Goal: Task Accomplishment & Management: Manage account settings

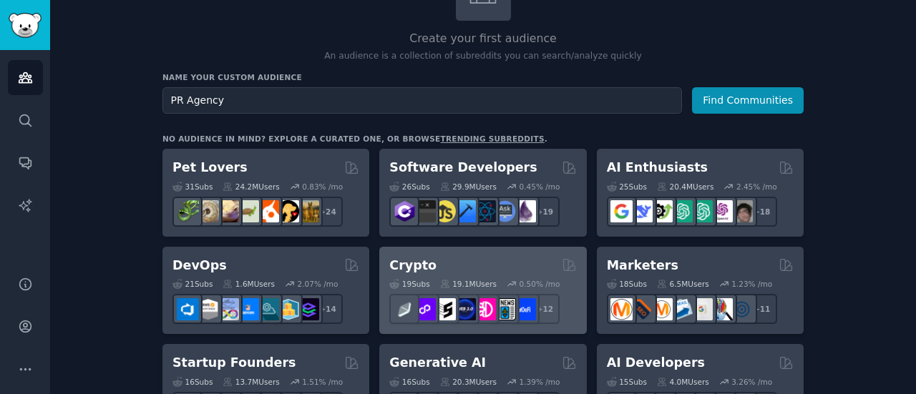
scroll to position [120, 0]
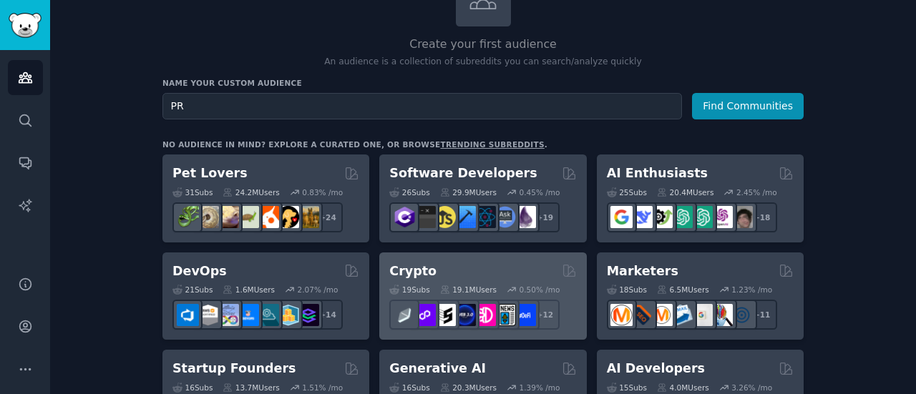
type input "P"
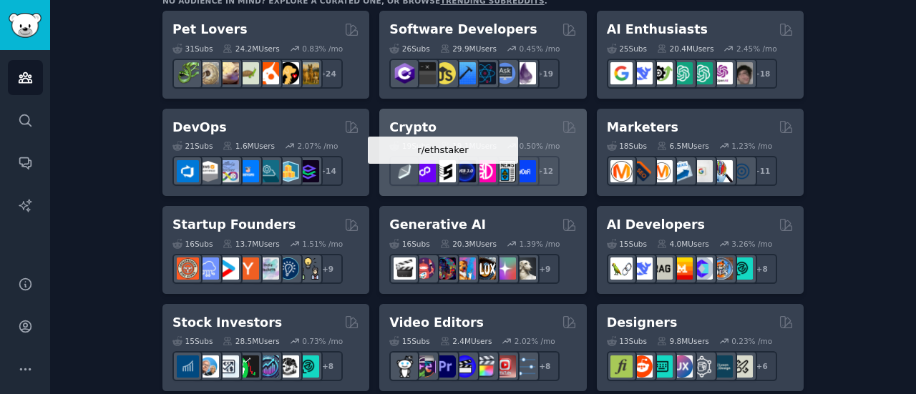
scroll to position [266, 0]
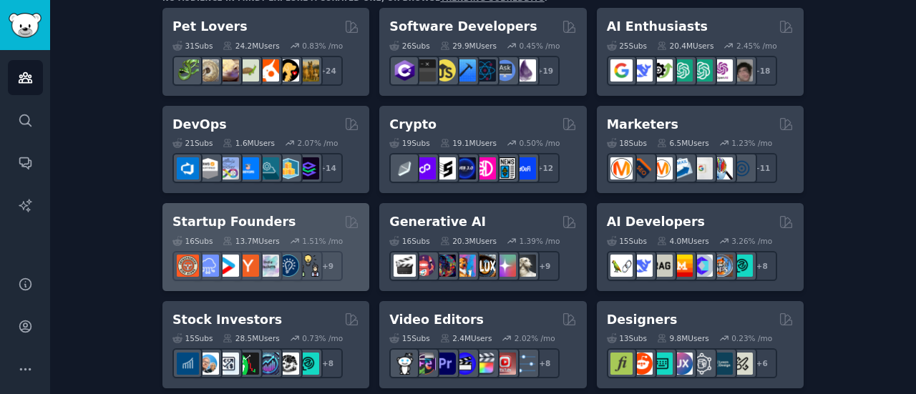
click at [218, 218] on h2 "Startup Founders" at bounding box center [234, 222] width 123 height 18
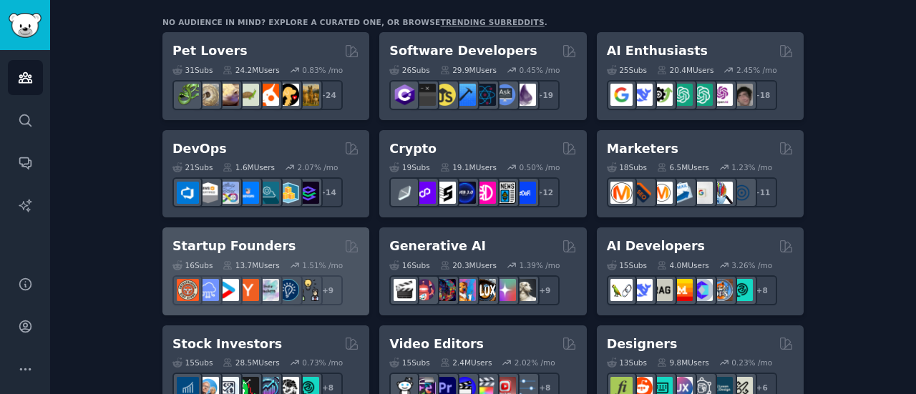
scroll to position [246, 0]
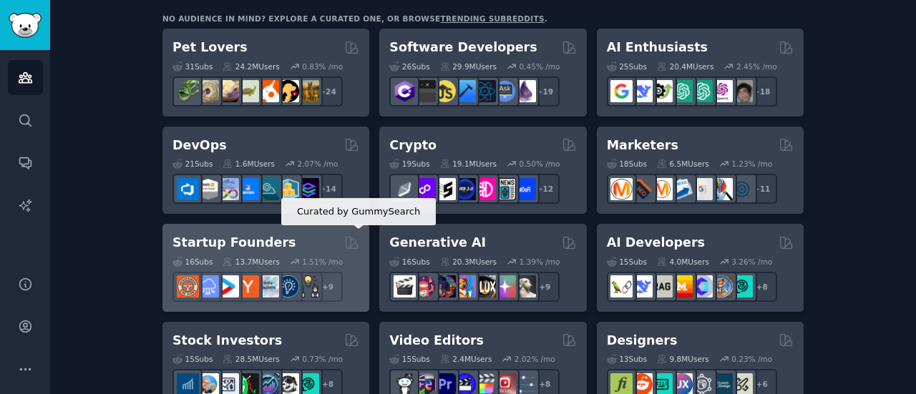
click at [351, 240] on icon at bounding box center [351, 243] width 15 height 15
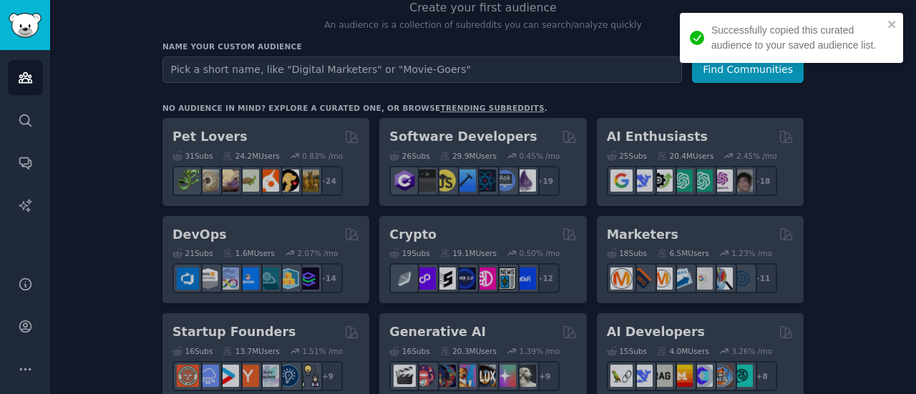
scroll to position [79, 0]
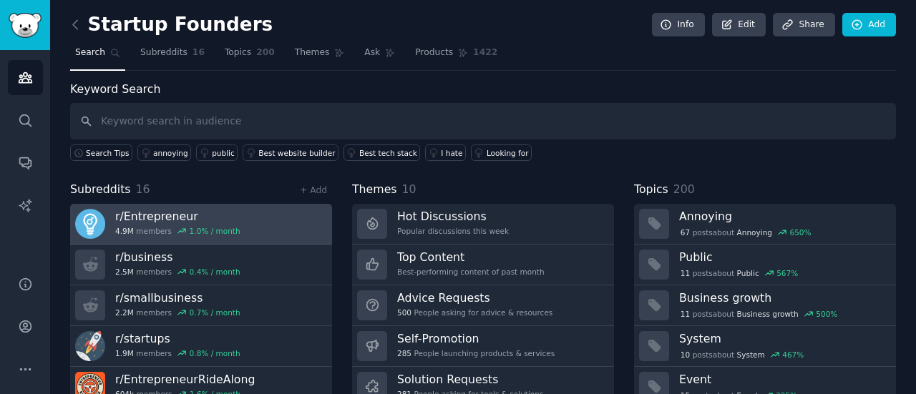
click at [289, 218] on link "r/ Entrepreneur 4.9M members 1.0 % / month" at bounding box center [201, 224] width 262 height 41
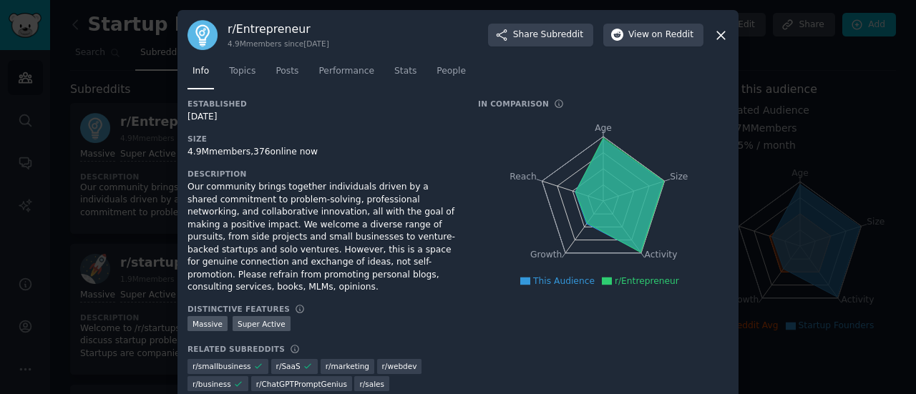
click at [726, 36] on icon at bounding box center [721, 35] width 15 height 15
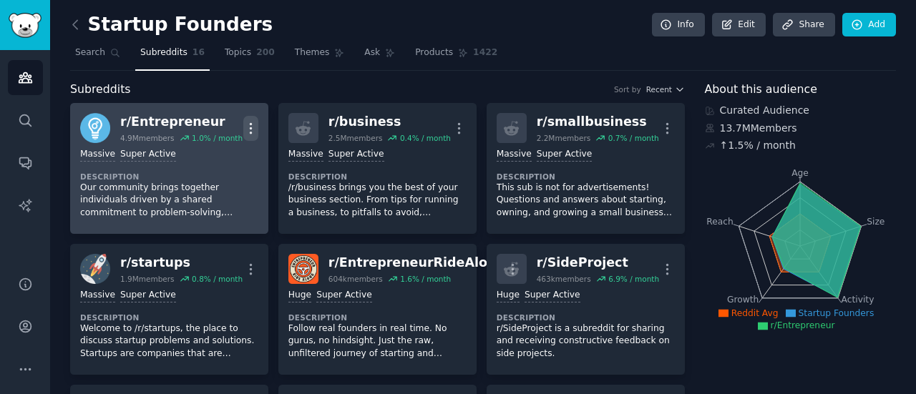
click at [252, 123] on icon "button" at bounding box center [250, 128] width 15 height 15
click at [259, 191] on link "r/ Entrepreneur 4.9M members 1.0 % / month More View Share Delete Massive Super…" at bounding box center [169, 168] width 198 height 131
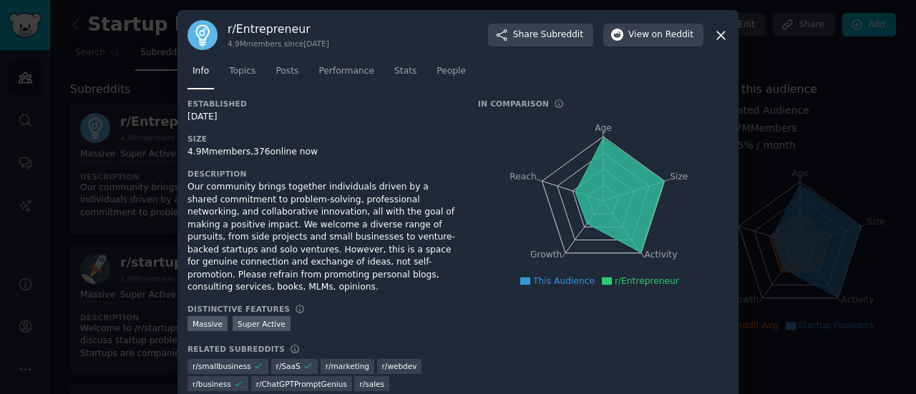
click at [725, 29] on icon at bounding box center [721, 35] width 15 height 15
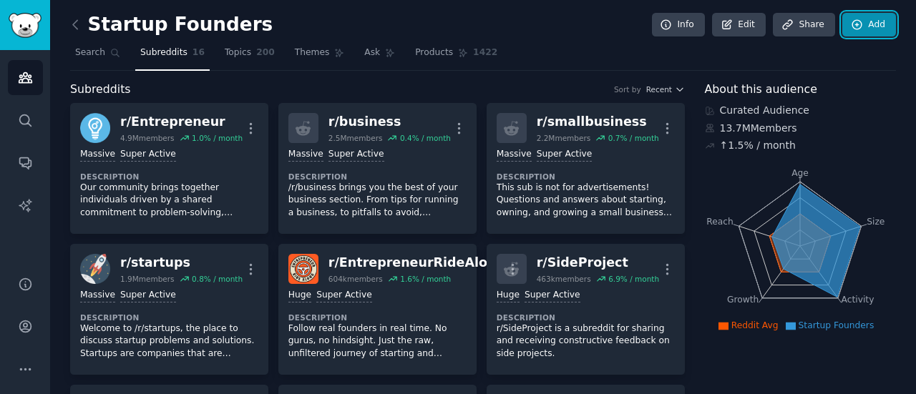
click at [866, 25] on link "Add" at bounding box center [870, 25] width 54 height 24
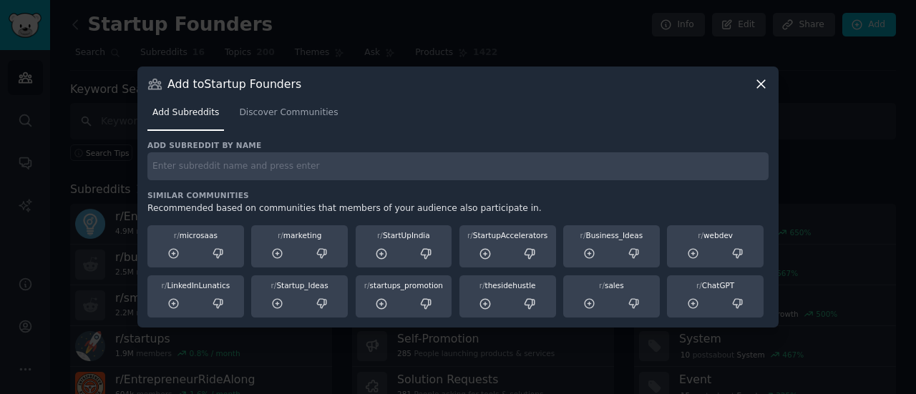
click at [283, 169] on input "text" at bounding box center [457, 166] width 621 height 28
type input "Public Relations"
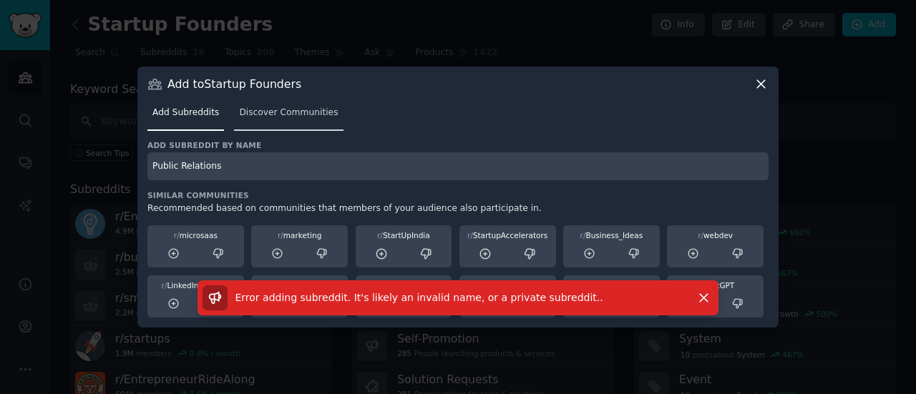
click at [265, 119] on span "Discover Communities" at bounding box center [288, 113] width 99 height 13
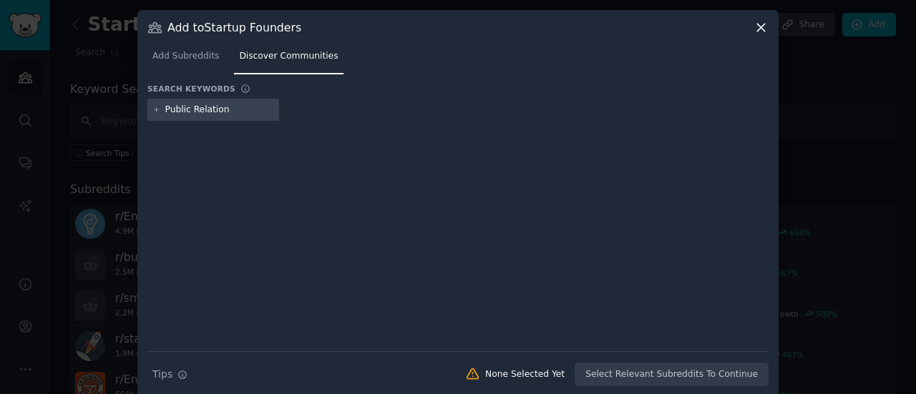
type input "Public Relations"
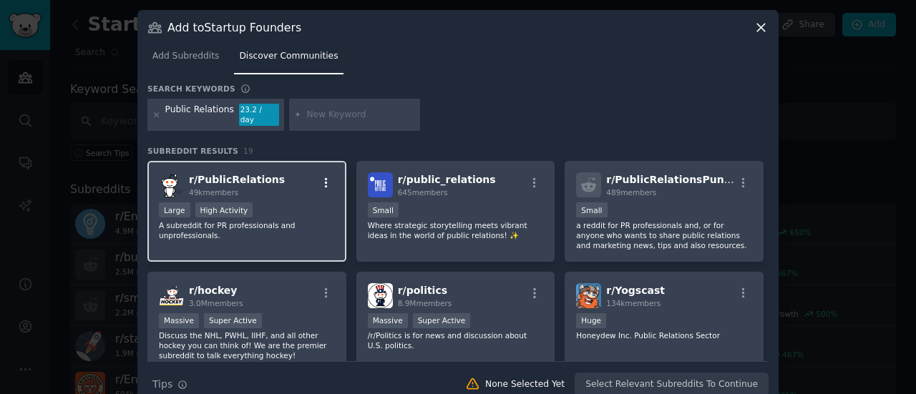
click at [327, 177] on icon "button" at bounding box center [326, 183] width 13 height 13
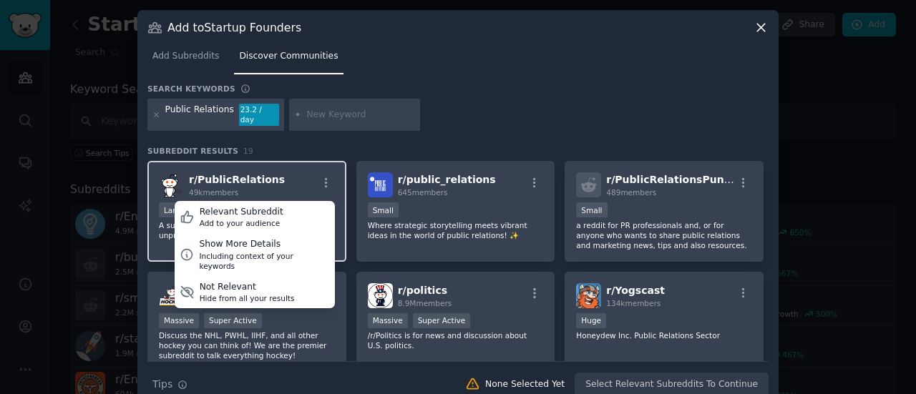
click at [236, 174] on span "r/ PublicRelations" at bounding box center [237, 179] width 96 height 11
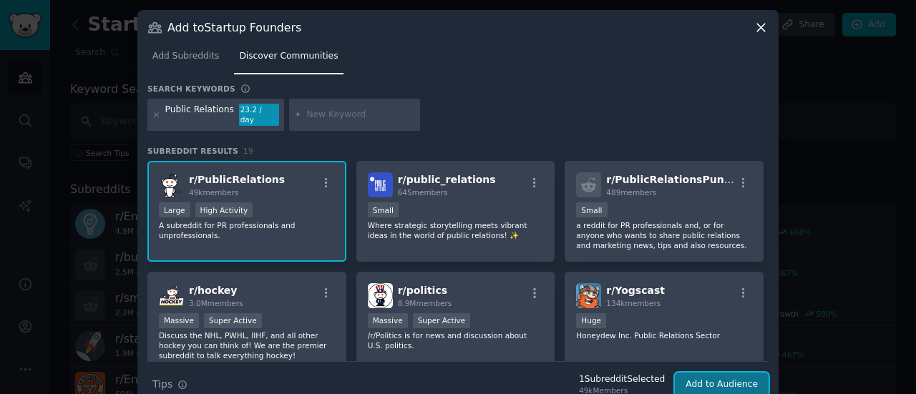
click at [735, 373] on button "Add to Audience" at bounding box center [722, 385] width 94 height 24
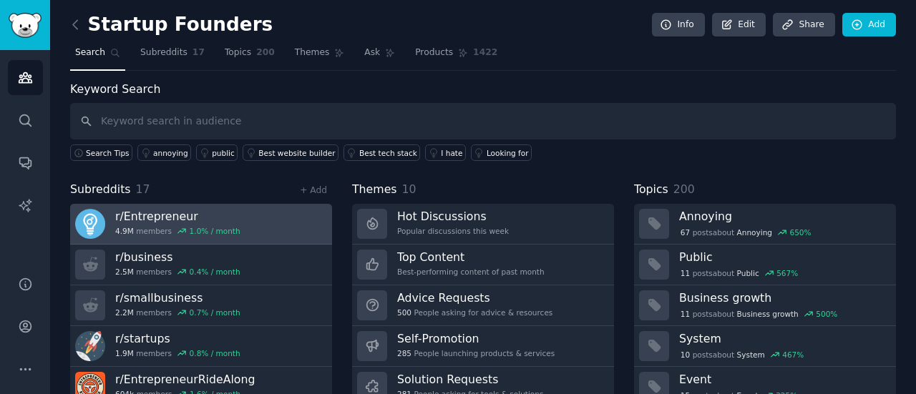
click at [268, 216] on link "r/ Entrepreneur 4.9M members 1.0 % / month" at bounding box center [201, 224] width 262 height 41
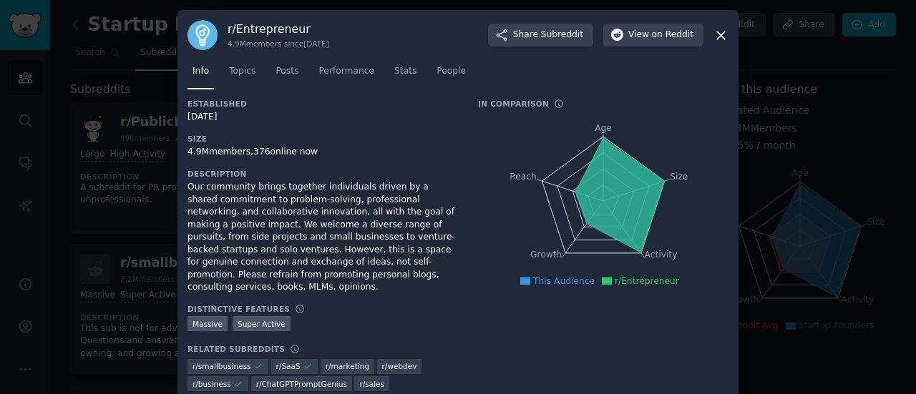
click at [719, 42] on icon at bounding box center [721, 35] width 15 height 15
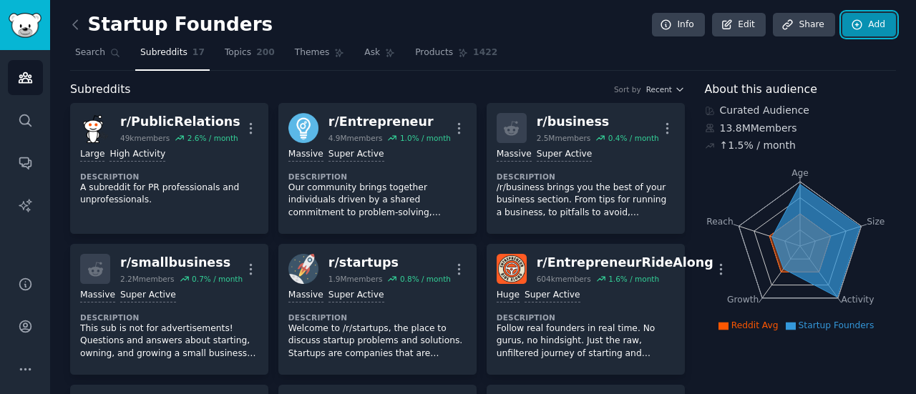
click at [859, 26] on icon at bounding box center [857, 24] width 9 height 9
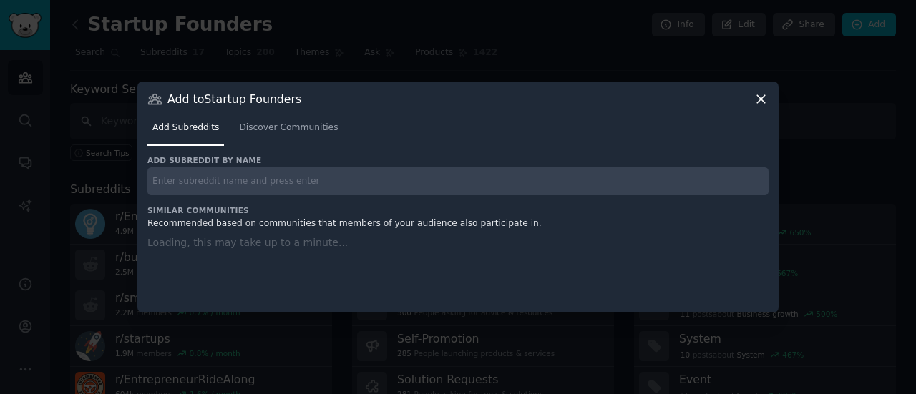
click at [759, 103] on icon at bounding box center [761, 99] width 15 height 15
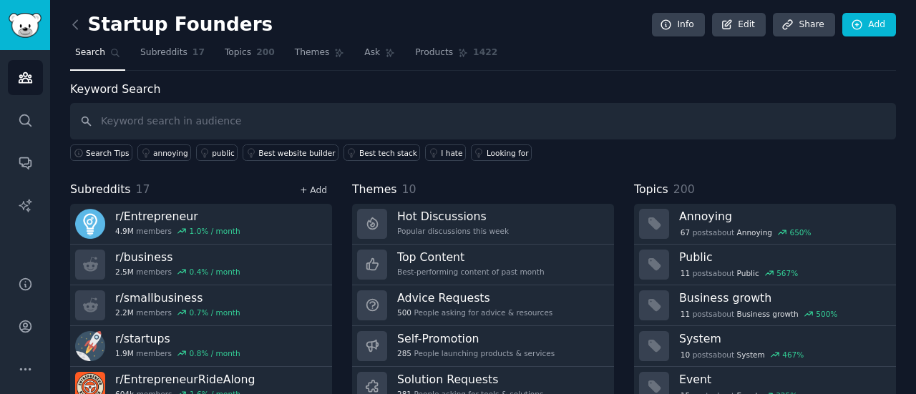
click at [316, 194] on link "+ Add" at bounding box center [313, 190] width 27 height 10
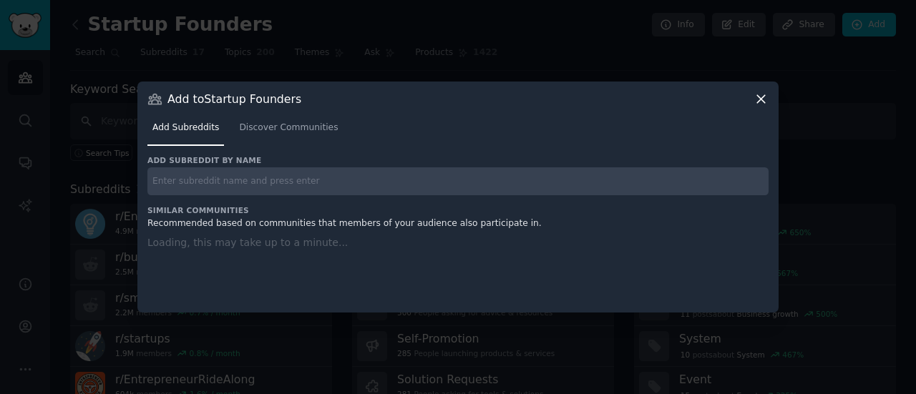
click at [756, 106] on icon at bounding box center [761, 99] width 15 height 15
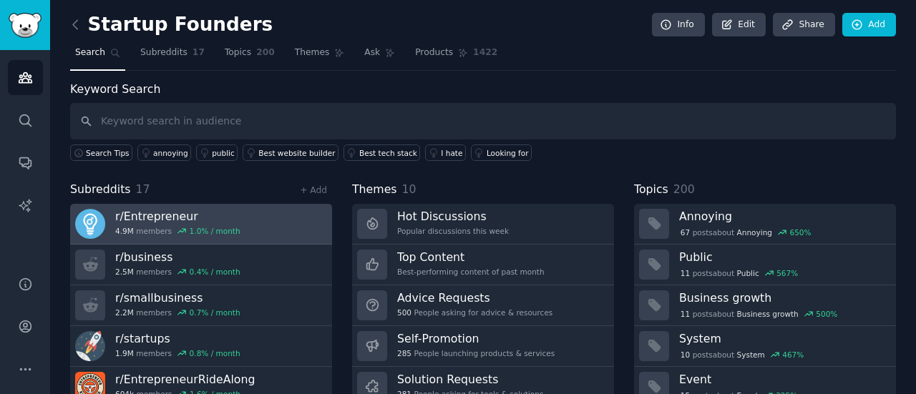
click at [180, 214] on h3 "r/ Entrepreneur" at bounding box center [177, 216] width 125 height 15
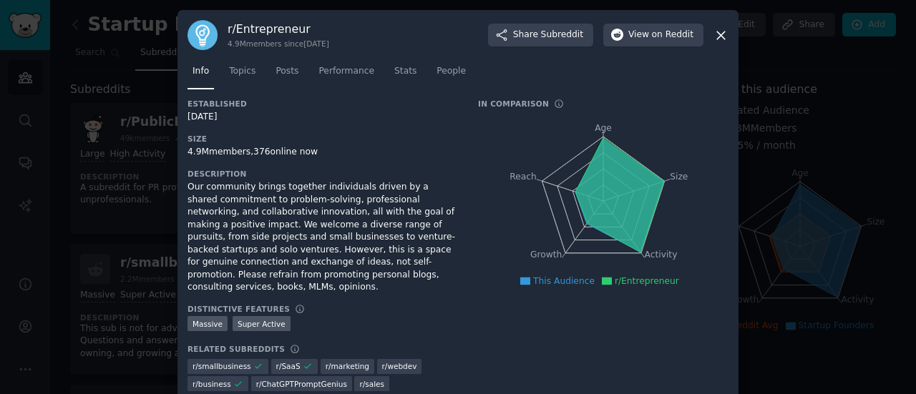
scroll to position [31, 0]
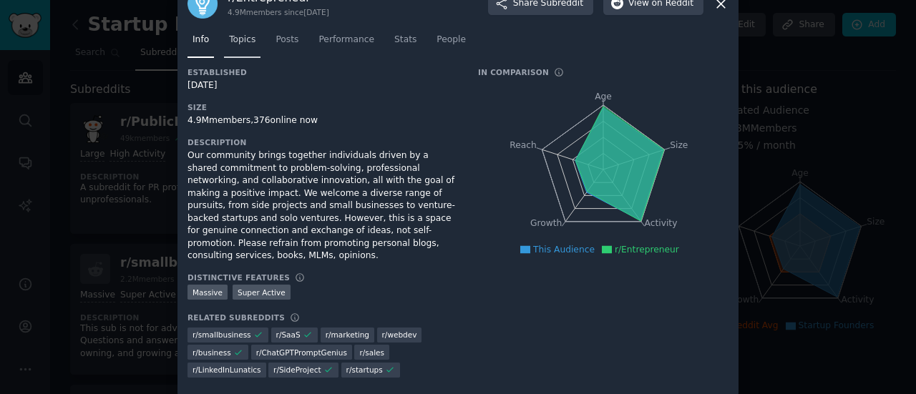
click at [243, 34] on span "Topics" at bounding box center [242, 40] width 26 height 13
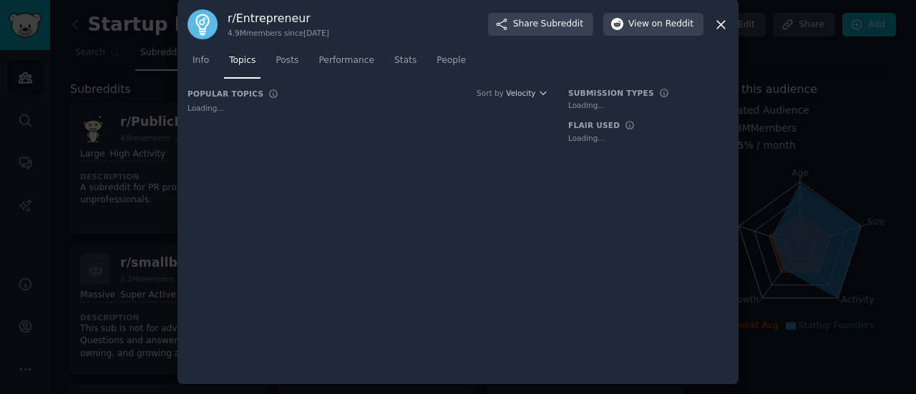
scroll to position [10, 0]
